Goal: Understand process/instructions: Learn about a topic

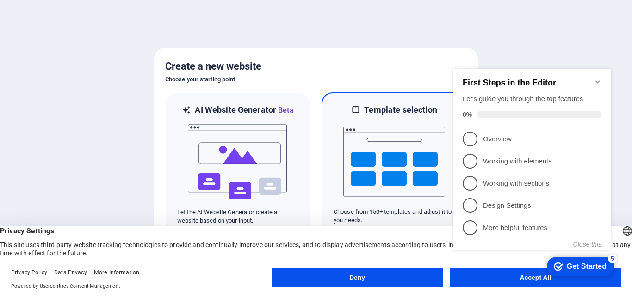
click at [400, 125] on img at bounding box center [394, 162] width 102 height 93
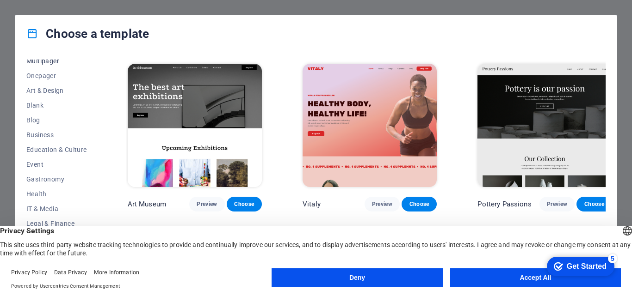
scroll to position [93, 0]
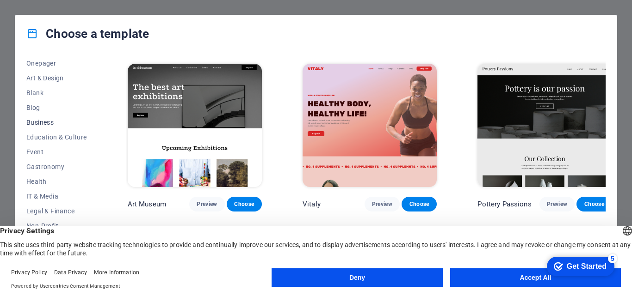
click at [49, 119] on span "Business" at bounding box center [56, 122] width 61 height 7
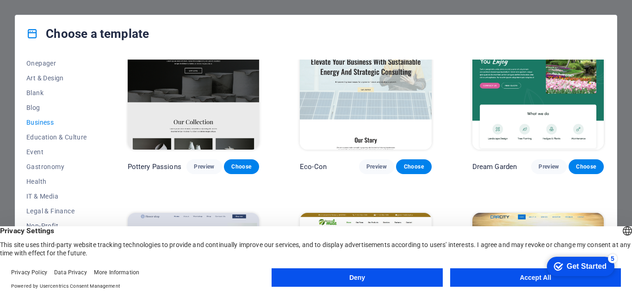
scroll to position [0, 0]
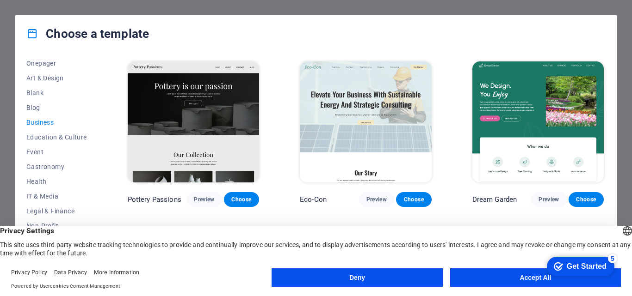
click at [529, 278] on button "Accept All" at bounding box center [535, 278] width 171 height 19
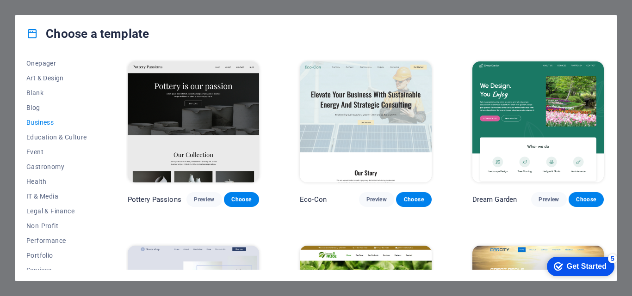
click at [196, 118] on img at bounding box center [193, 122] width 131 height 121
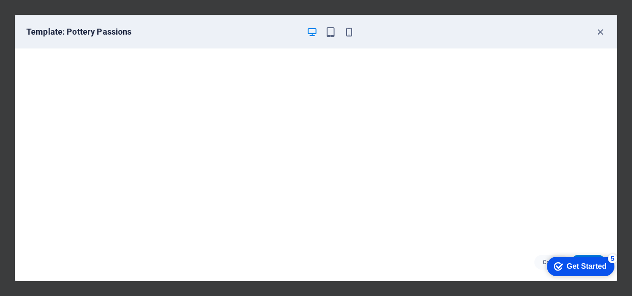
click at [577, 266] on div "Get Started" at bounding box center [587, 267] width 40 height 8
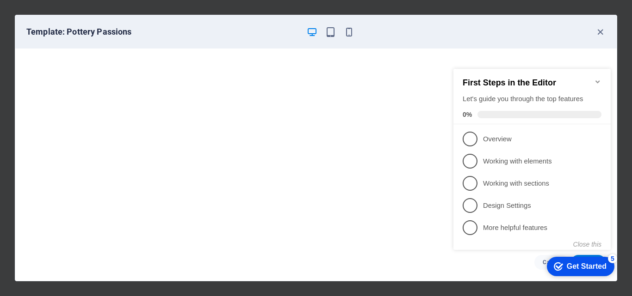
click at [549, 83] on h2 "First Steps in the Editor" at bounding box center [532, 83] width 139 height 10
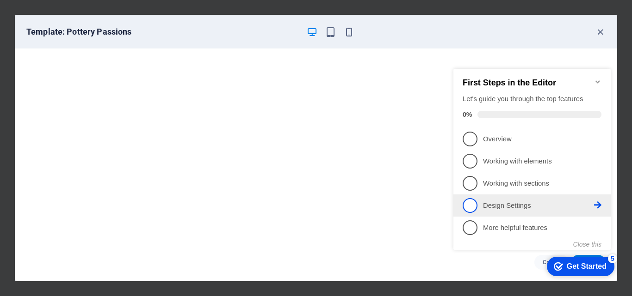
click at [469, 203] on span "4" at bounding box center [470, 205] width 15 height 15
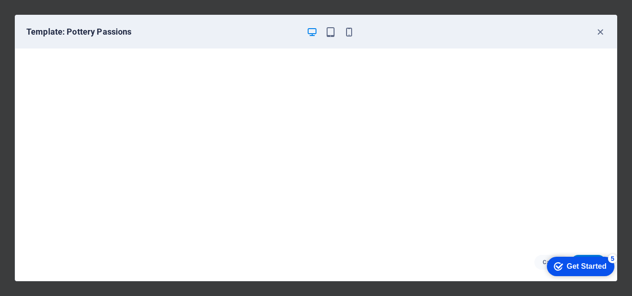
click at [574, 257] on div "checkmark Get Started 5" at bounding box center [581, 266] width 68 height 19
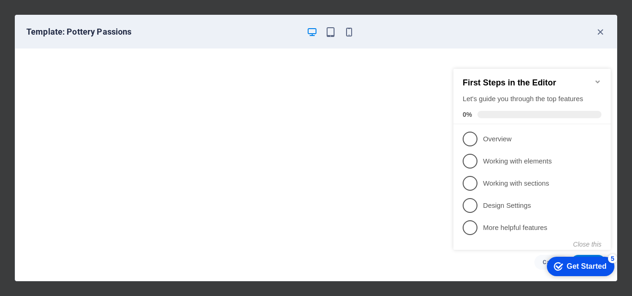
click at [312, 31] on icon "button" at bounding box center [312, 32] width 11 height 11
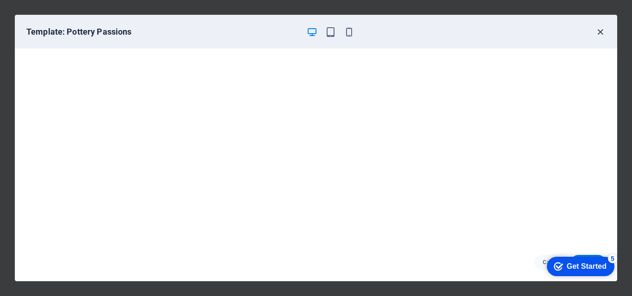
click at [602, 32] on icon "button" at bounding box center [600, 32] width 11 height 11
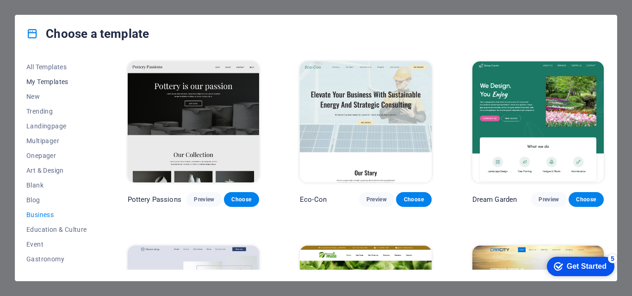
click at [57, 81] on span "My Templates" at bounding box center [56, 81] width 61 height 7
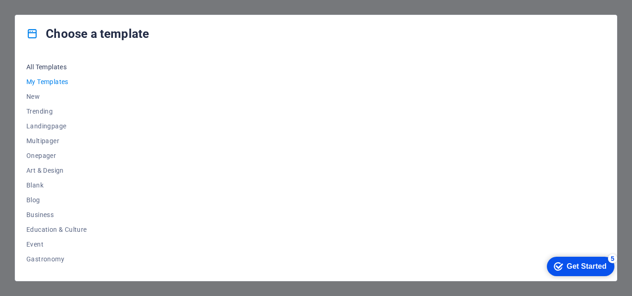
click at [51, 67] on span "All Templates" at bounding box center [56, 66] width 61 height 7
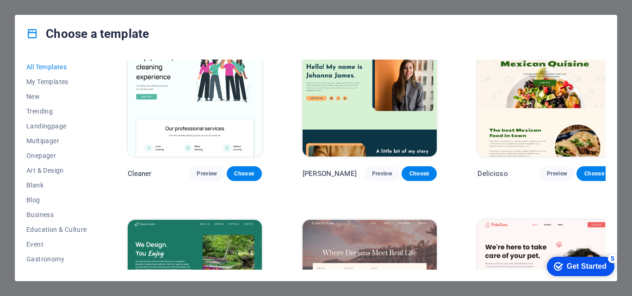
scroll to position [1573, 0]
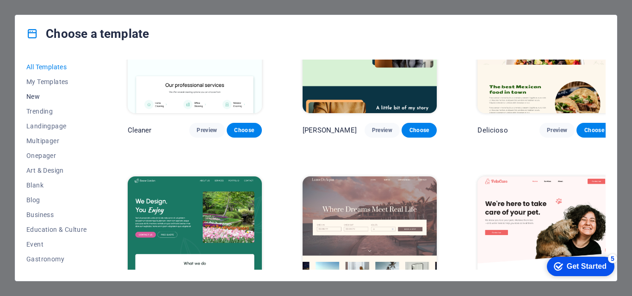
click at [35, 95] on span "New" at bounding box center [56, 96] width 61 height 7
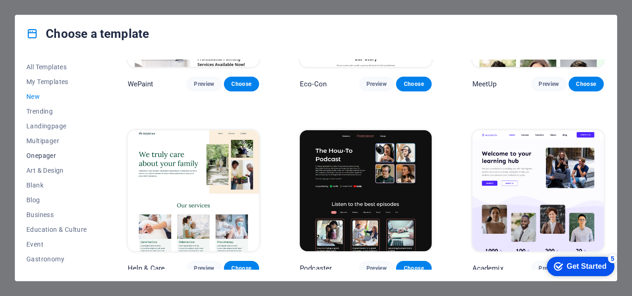
click at [49, 155] on span "Onepager" at bounding box center [56, 155] width 61 height 7
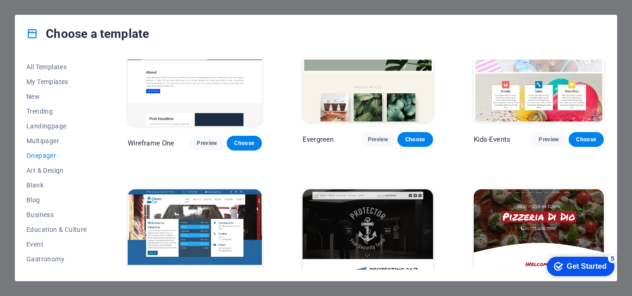
scroll to position [1573, 0]
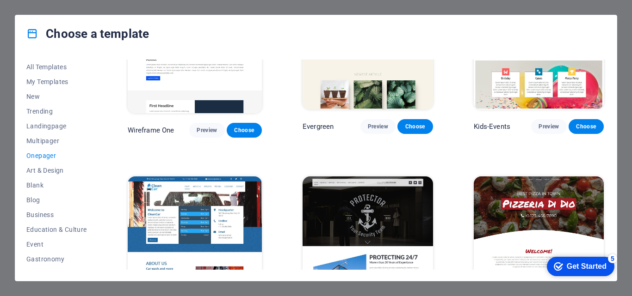
click at [224, 201] on img at bounding box center [195, 239] width 134 height 124
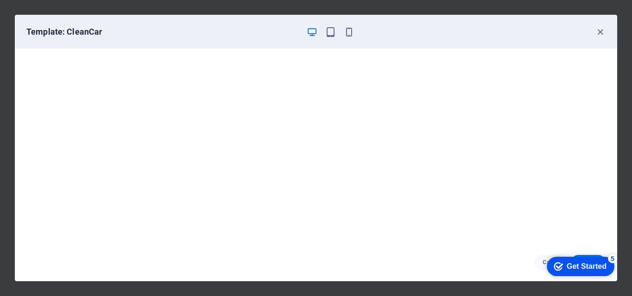
click at [571, 263] on div "Get Started" at bounding box center [587, 267] width 40 height 8
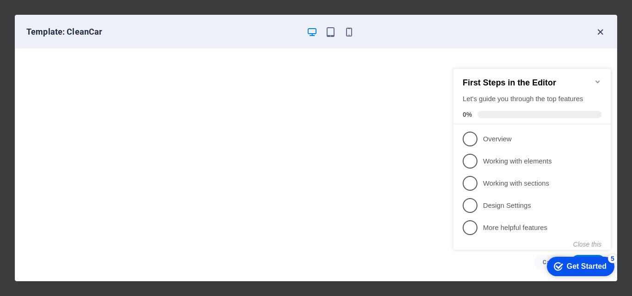
click at [597, 29] on icon "button" at bounding box center [600, 32] width 11 height 11
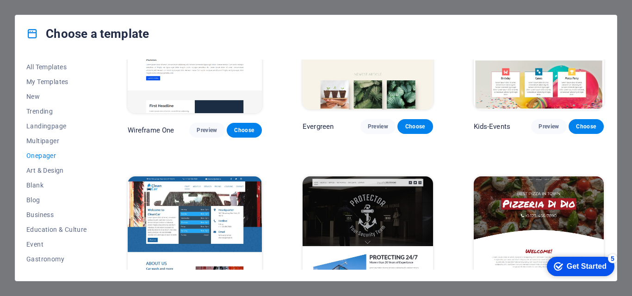
click at [552, 12] on div "Choose a template All Templates My Templates New Trending Landingpage Multipage…" at bounding box center [316, 148] width 632 height 296
click at [43, 65] on span "All Templates" at bounding box center [56, 66] width 61 height 7
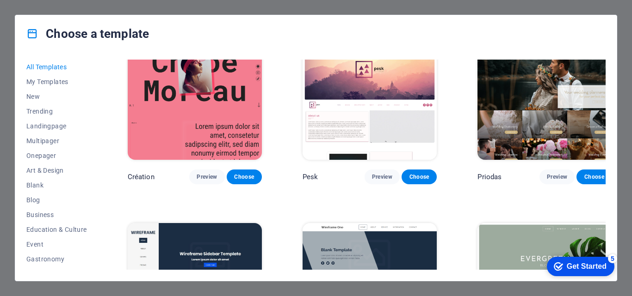
scroll to position [3410, 0]
